Goal: Task Accomplishment & Management: Use online tool/utility

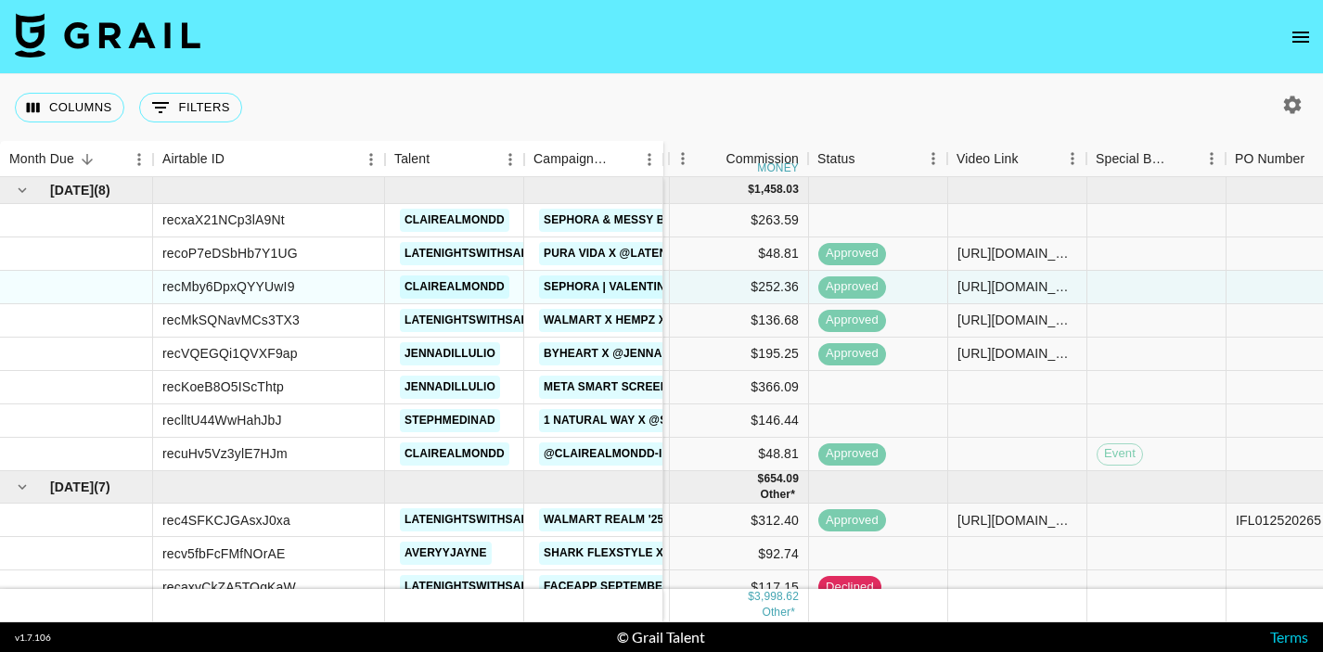
scroll to position [0, 644]
click at [1005, 219] on div at bounding box center [1016, 220] width 139 height 33
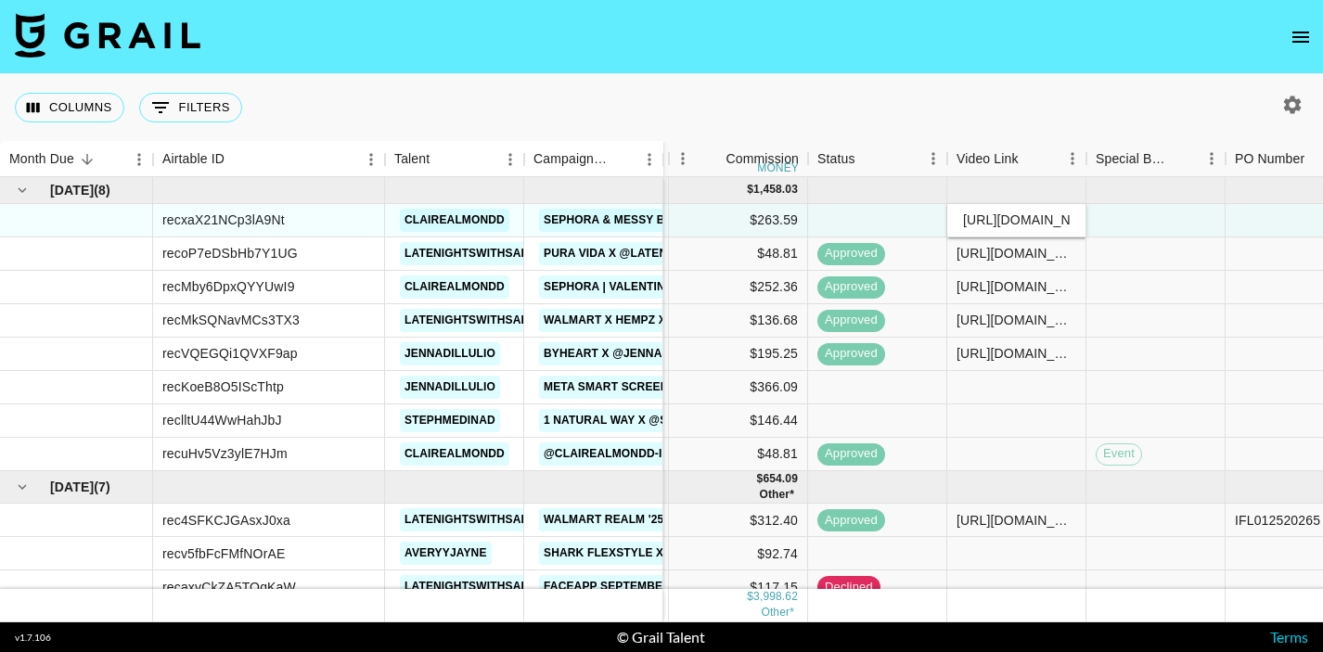
scroll to position [0, 174]
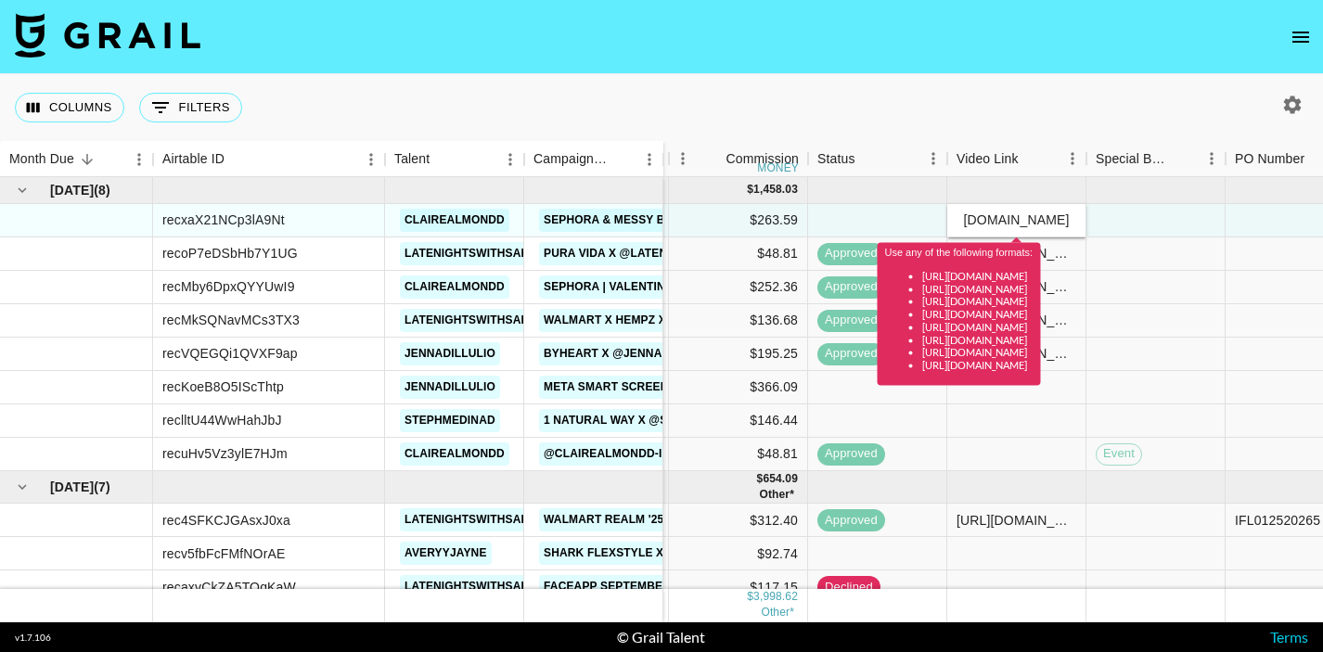
type input "https://www.instagram.com/clairealmondd/reels/"
click at [1144, 216] on div at bounding box center [1156, 220] width 139 height 33
drag, startPoint x: 1073, startPoint y: 224, endPoint x: 801, endPoint y: 213, distance: 272.1
click at [801, 213] on div "Influential.co jcarpenter@influential.co 8/19/2025 Oct '25 $2,700.00 $263.59 ht…" at bounding box center [1077, 220] width 2116 height 33
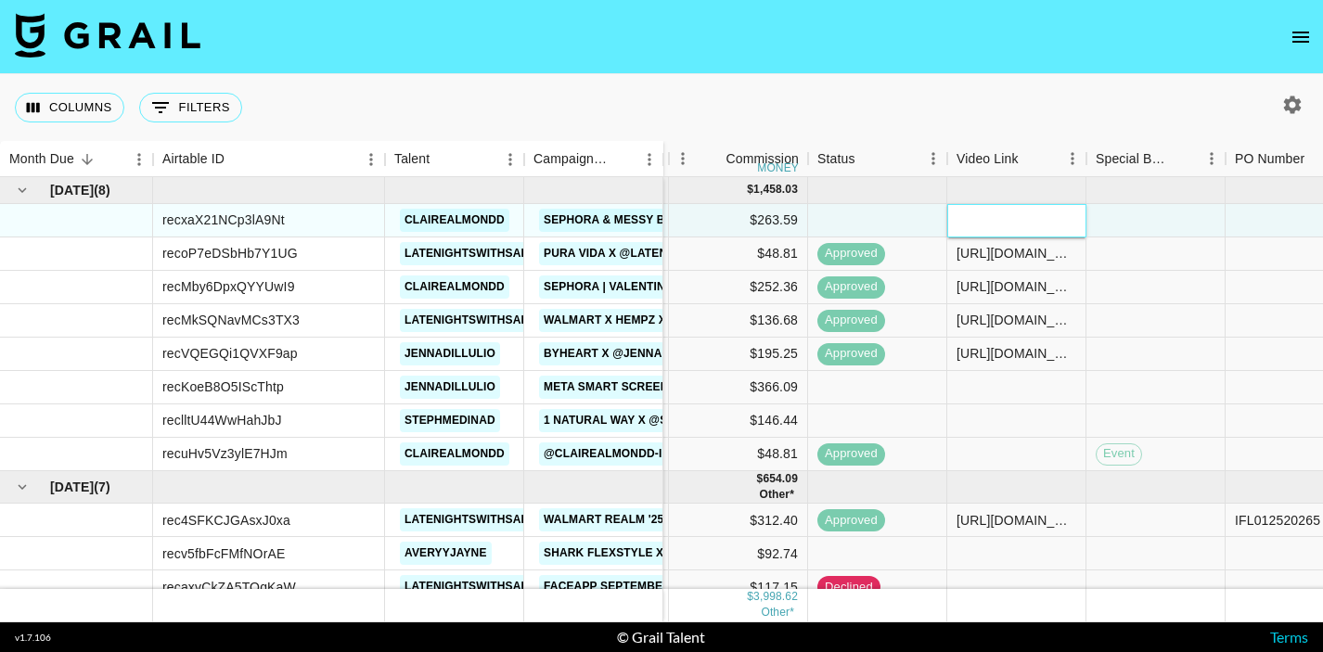
paste input "[URL][DOMAIN_NAME]"
type input "[URL][DOMAIN_NAME]"
click at [1145, 212] on div at bounding box center [1156, 220] width 139 height 33
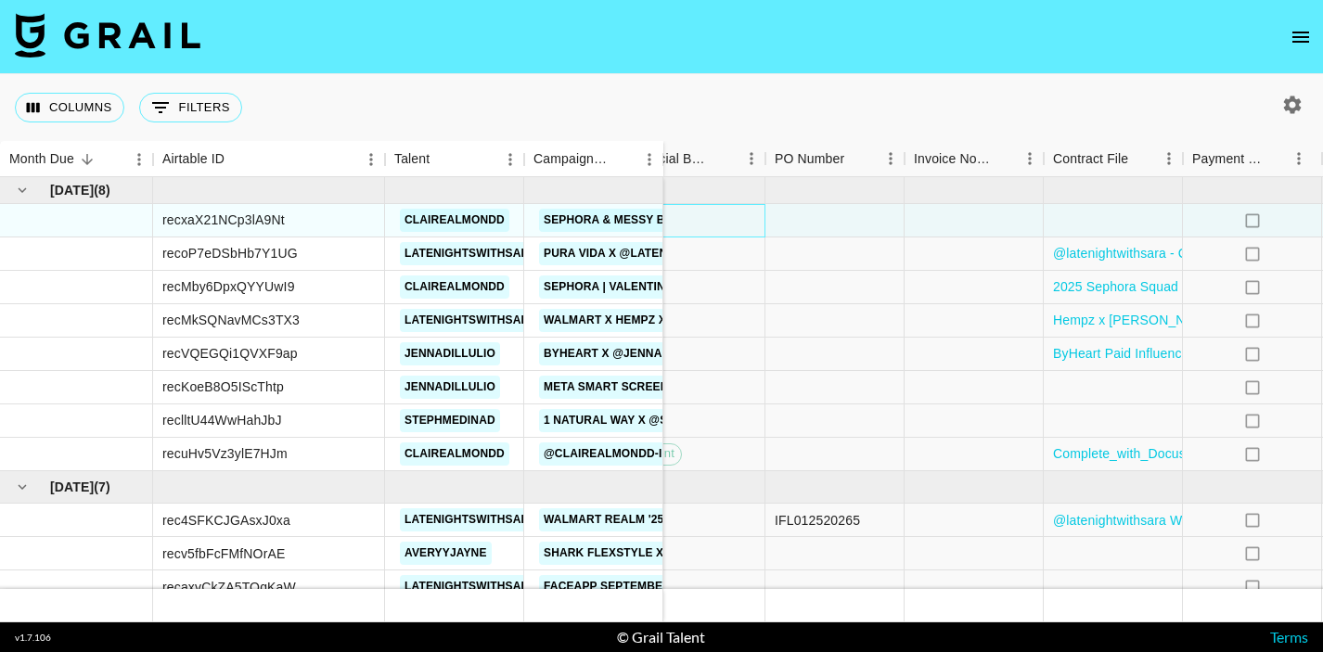
scroll to position [0, 1133]
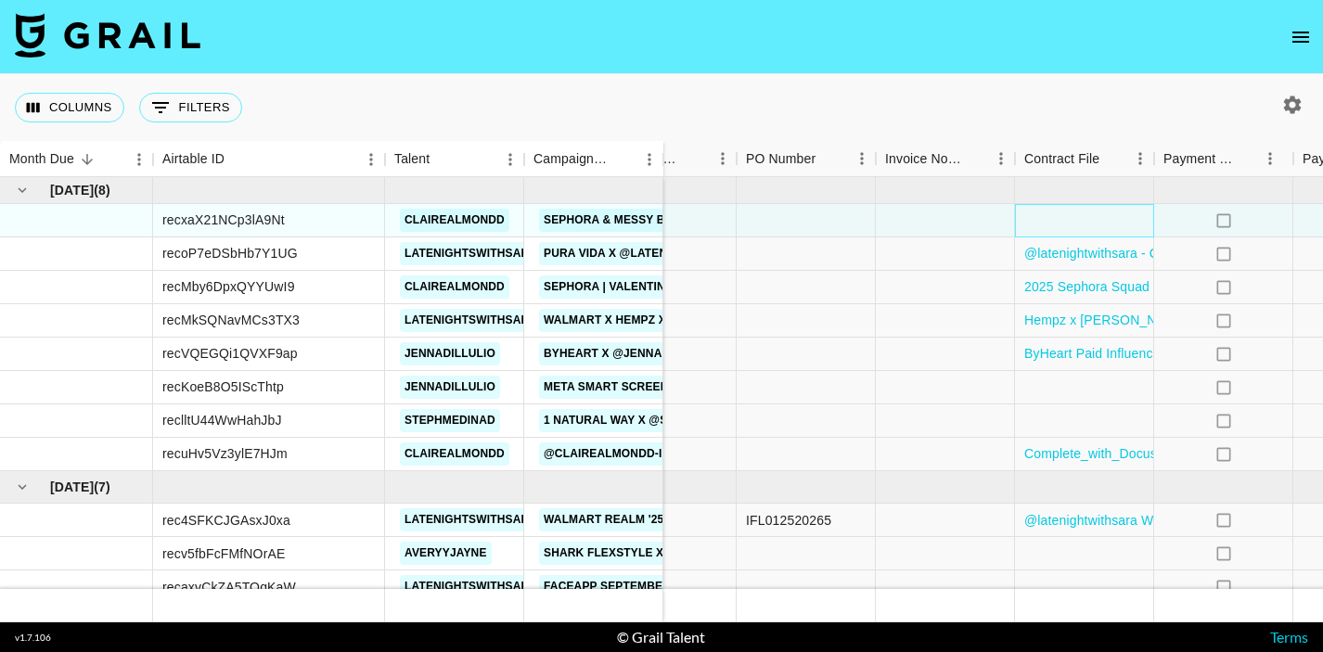
click at [1083, 223] on div at bounding box center [1084, 220] width 139 height 33
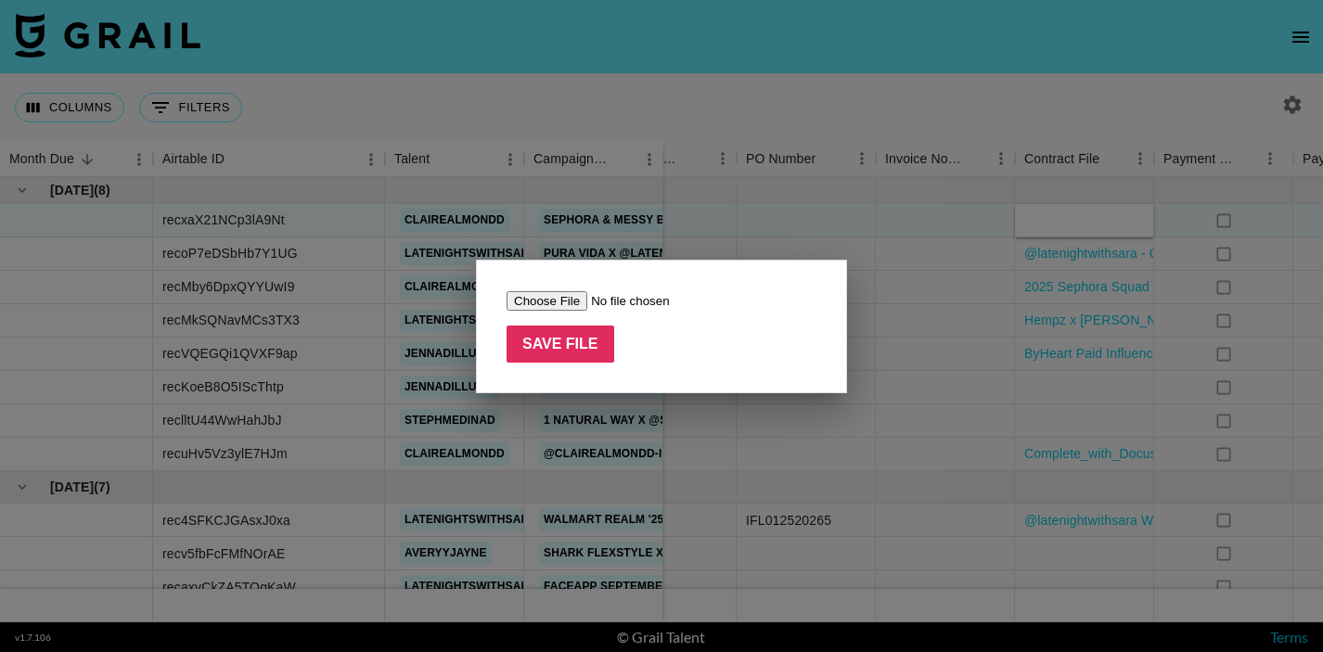
click at [561, 304] on input "file" at bounding box center [624, 300] width 235 height 19
click at [568, 297] on input "file" at bounding box center [624, 300] width 235 height 19
click at [570, 303] on input "file" at bounding box center [624, 300] width 235 height 19
click at [543, 298] on input "file" at bounding box center [624, 300] width 235 height 19
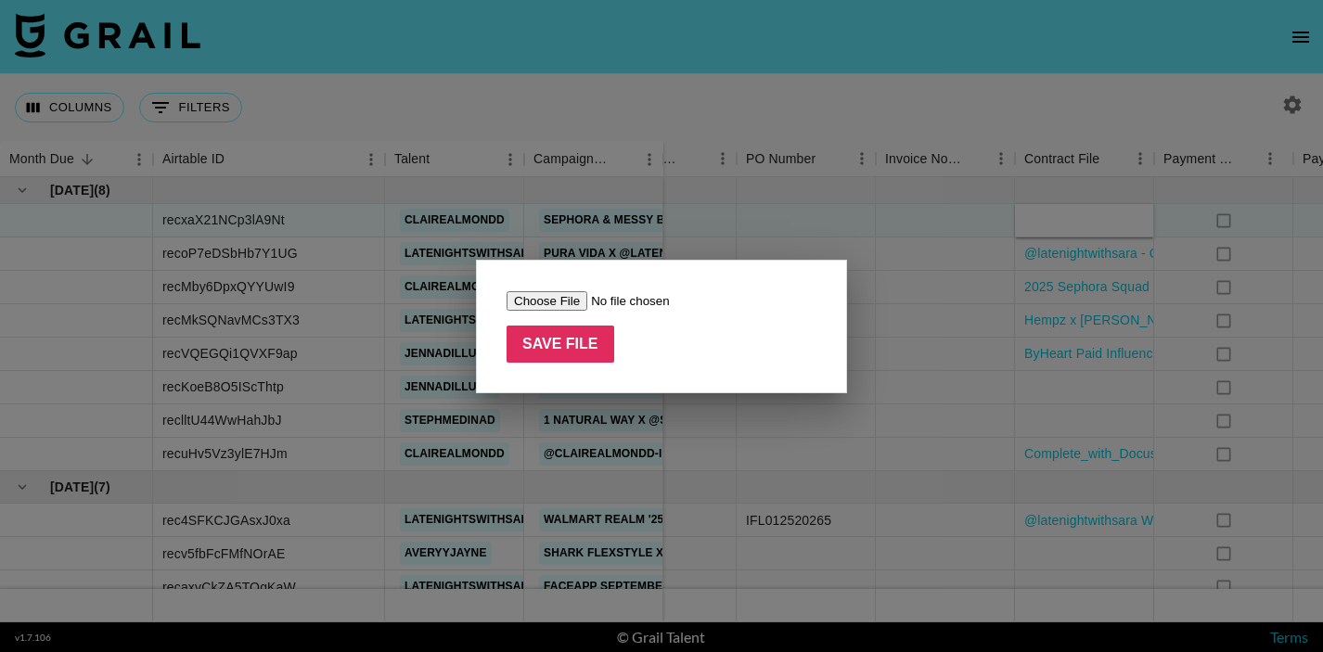
click at [556, 297] on input "file" at bounding box center [624, 300] width 235 height 19
click at [772, 242] on div at bounding box center [661, 326] width 1323 height 652
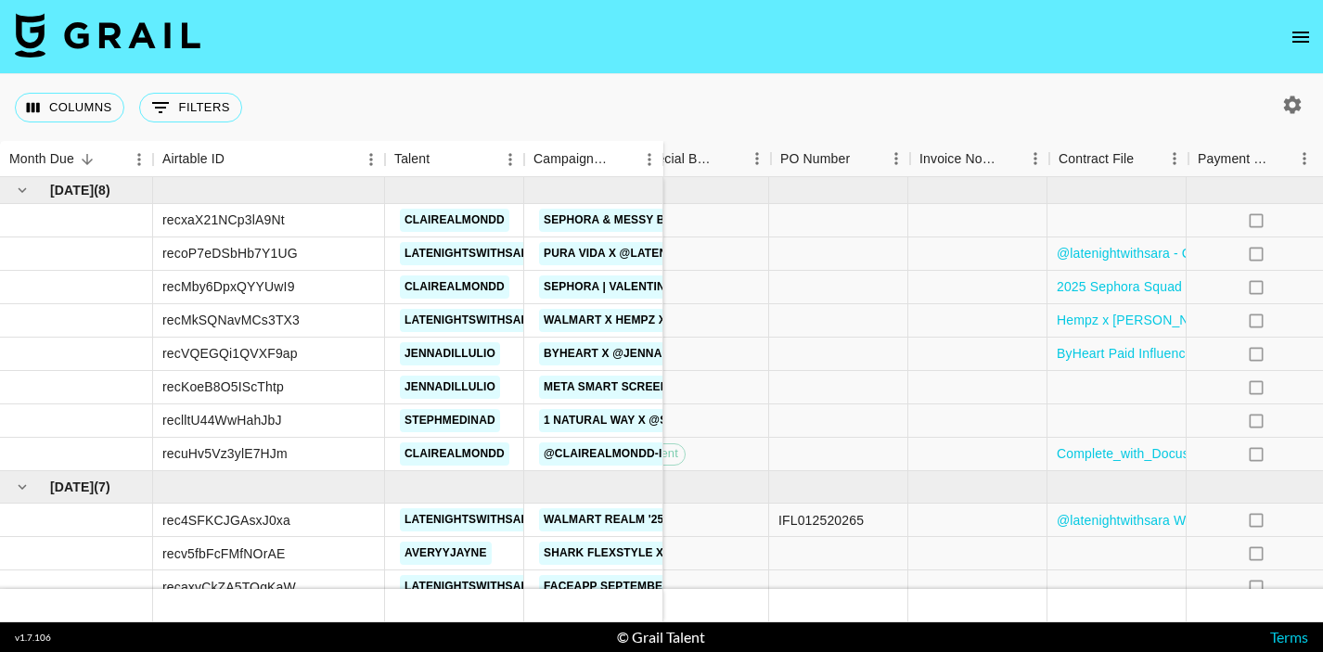
scroll to position [0, 1109]
click at [1083, 215] on div at bounding box center [1108, 220] width 139 height 33
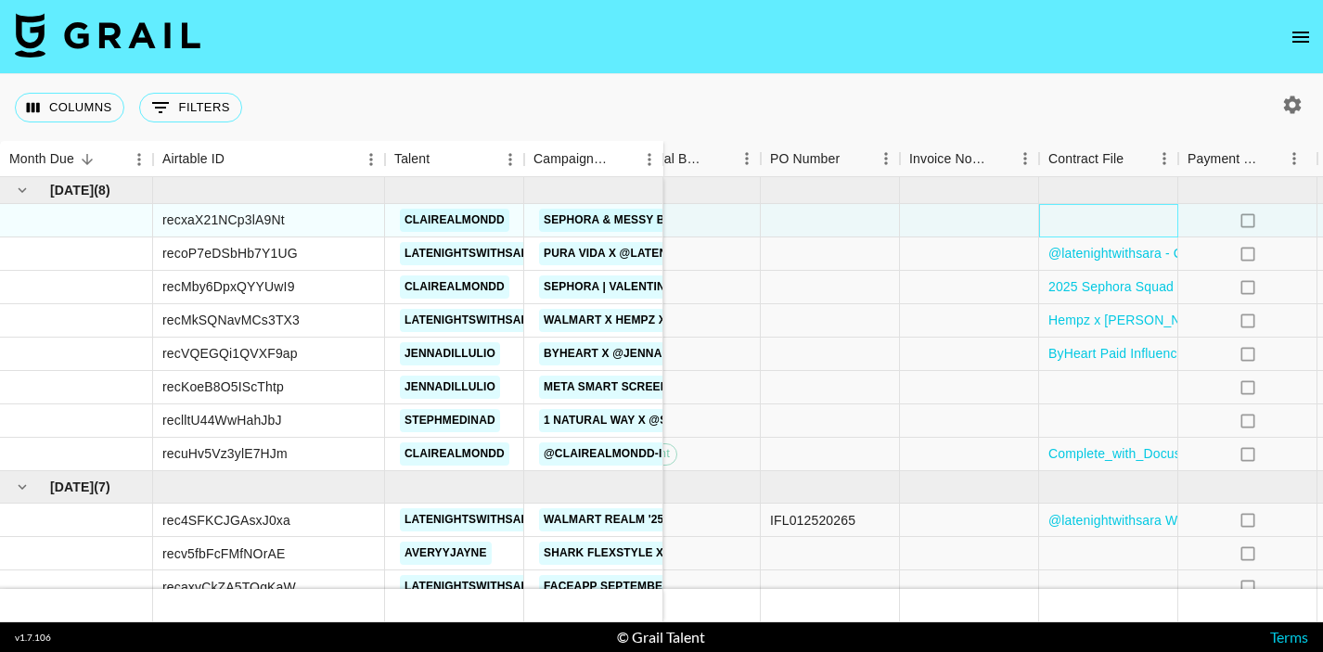
click at [1083, 215] on div at bounding box center [1108, 220] width 139 height 33
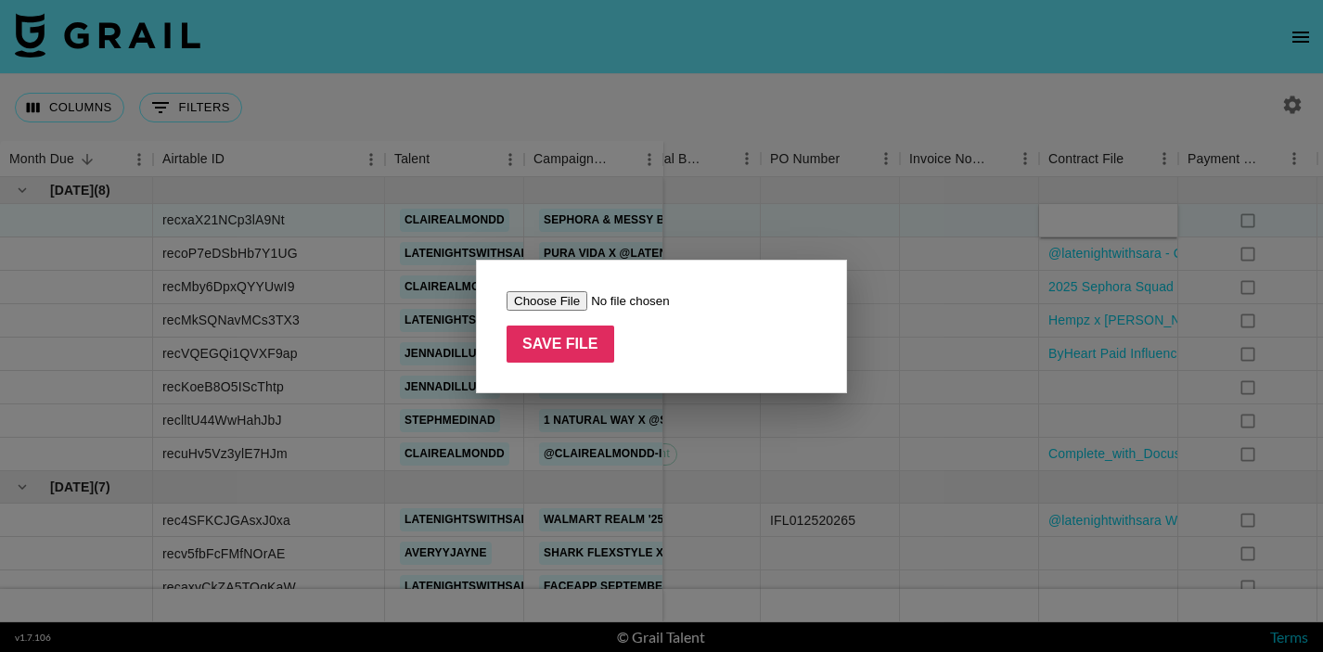
click at [554, 302] on input "file" at bounding box center [624, 300] width 235 height 19
type input "C:\fakepath\2025 Sephora Squad MASTER Schedule A_Sephora_Messy by [MEDICAL_DATA…"
click at [541, 351] on input "Save File" at bounding box center [561, 344] width 108 height 37
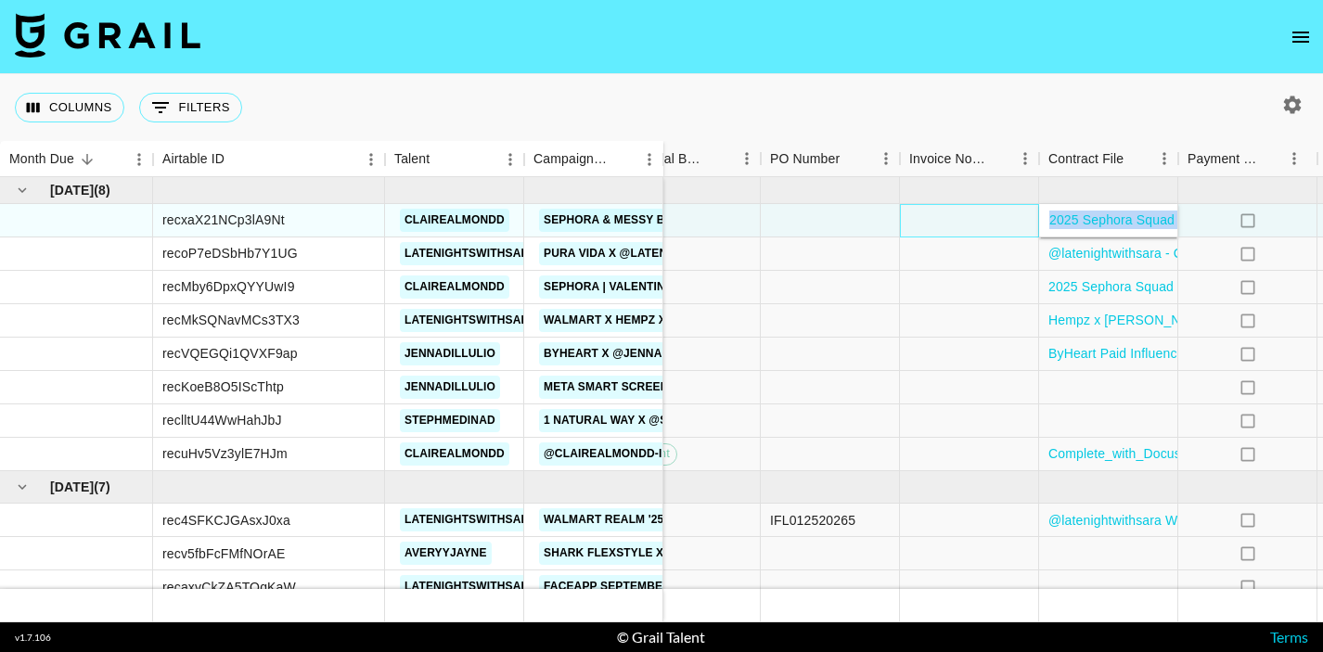
click at [1011, 215] on div at bounding box center [969, 220] width 139 height 33
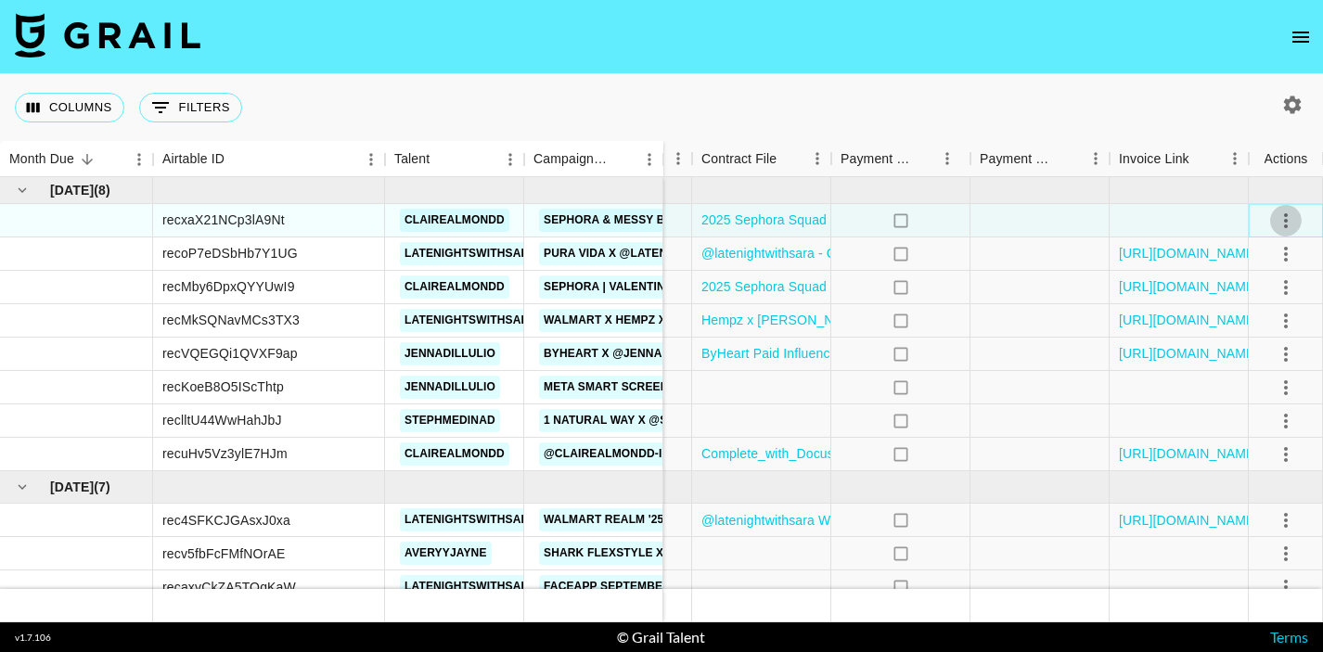
click at [1282, 215] on icon "select merge strategy" at bounding box center [1286, 221] width 22 height 22
click at [1240, 390] on div "Approve" at bounding box center [1245, 394] width 57 height 22
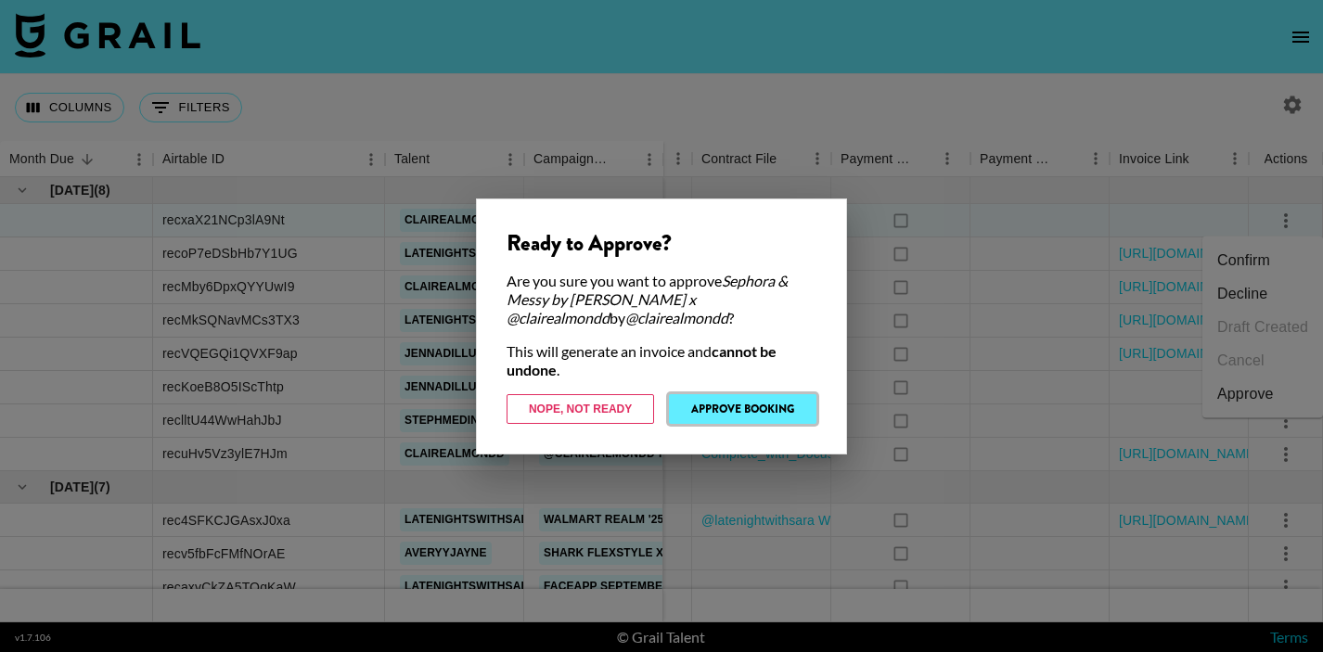
click at [773, 400] on button "Approve Booking" at bounding box center [743, 409] width 148 height 30
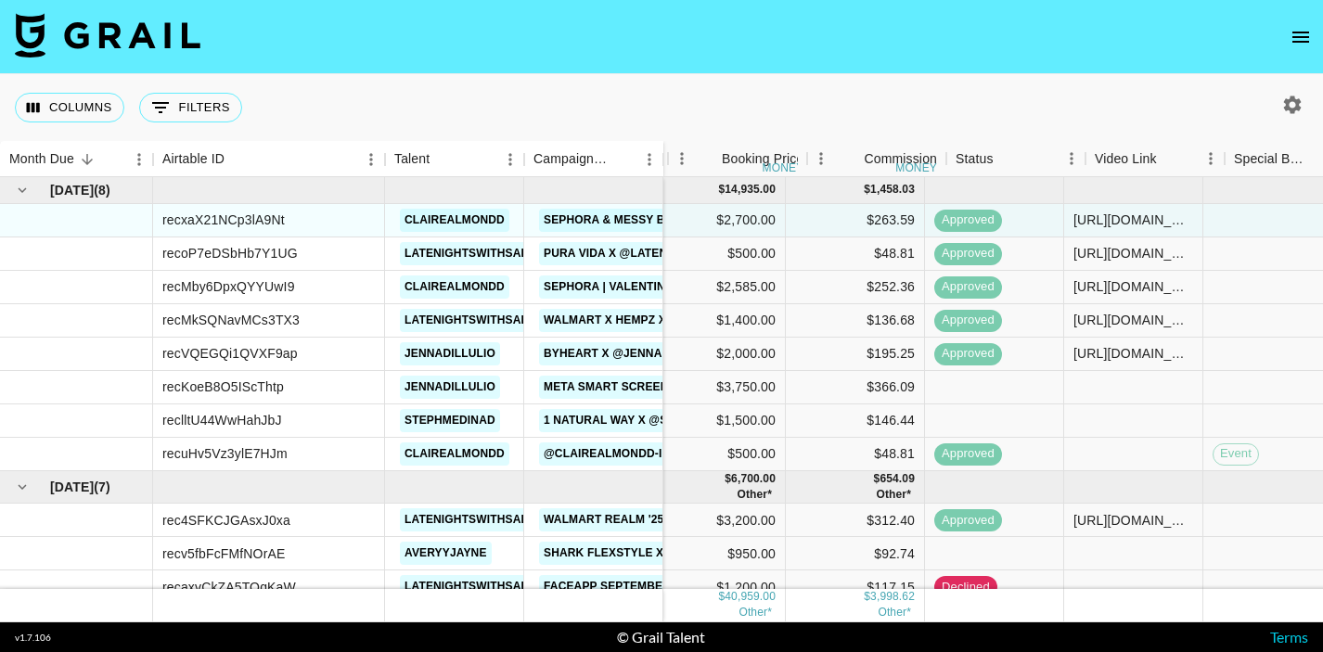
scroll to position [0, 485]
